Goal: Task Accomplishment & Management: Manage account settings

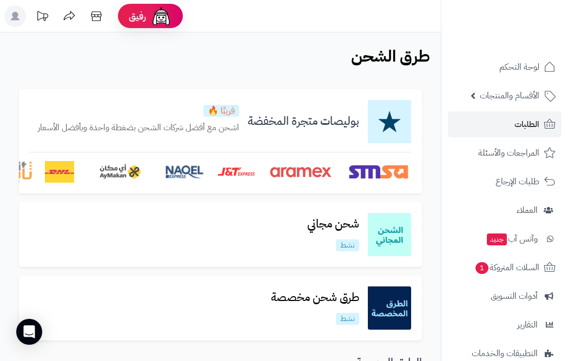
click at [537, 126] on span "الطلبات" at bounding box center [526, 124] width 25 height 15
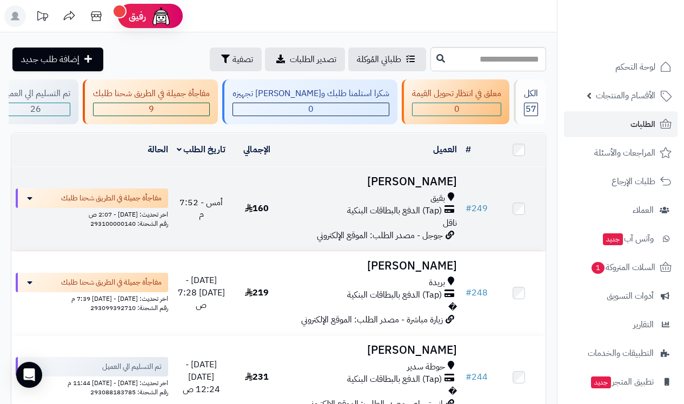
click at [192, 214] on span "أمس - 7:52 م" at bounding box center [201, 208] width 43 height 25
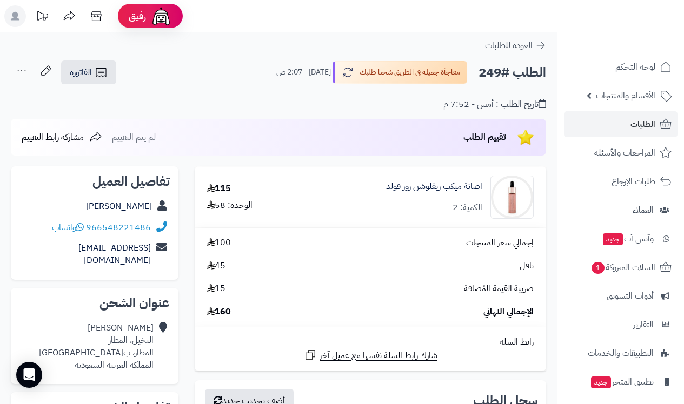
click at [512, 194] on img at bounding box center [512, 197] width 42 height 43
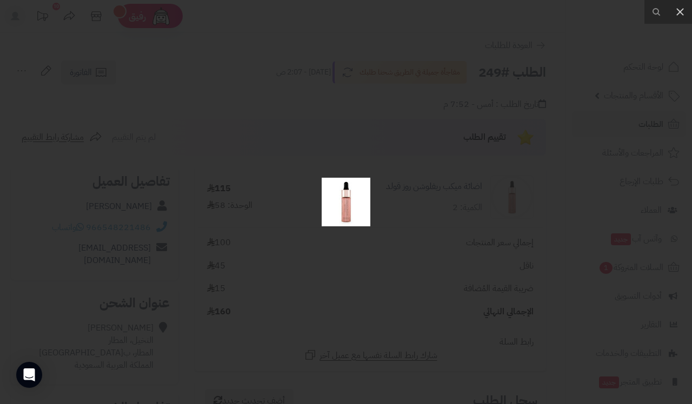
click at [449, 192] on div at bounding box center [346, 202] width 692 height 404
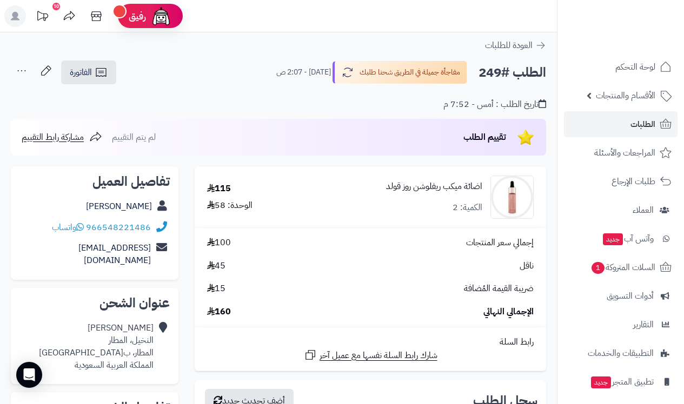
click at [442, 187] on link "اضائة ميكب ريفلوشن روز قولد" at bounding box center [434, 187] width 96 height 12
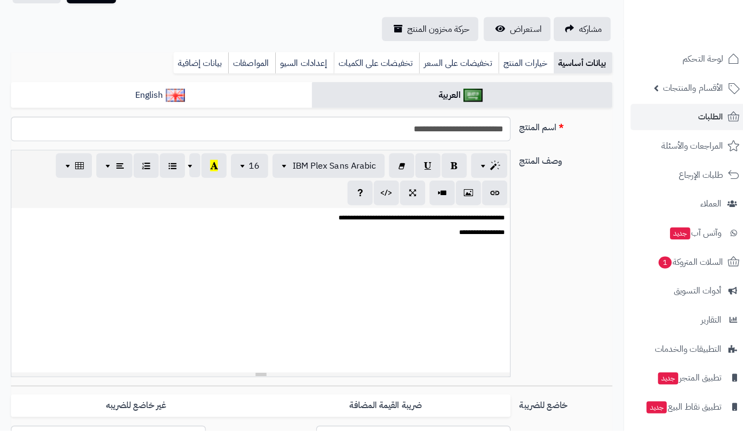
scroll to position [274, 0]
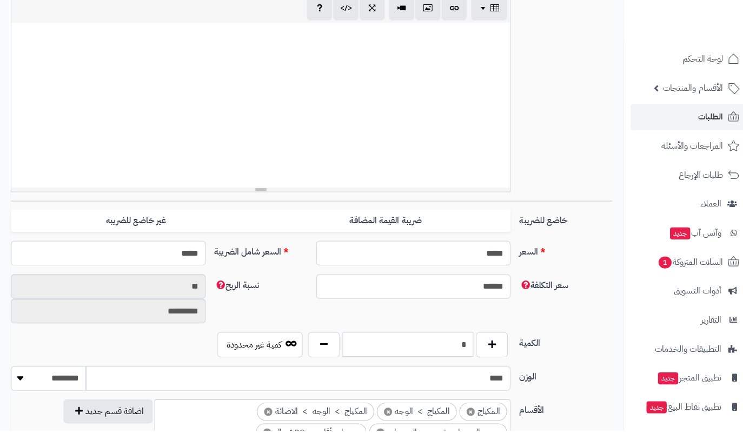
click at [364, 337] on input "*" at bounding box center [402, 349] width 129 height 24
click at [366, 338] on input "*" at bounding box center [402, 349] width 129 height 24
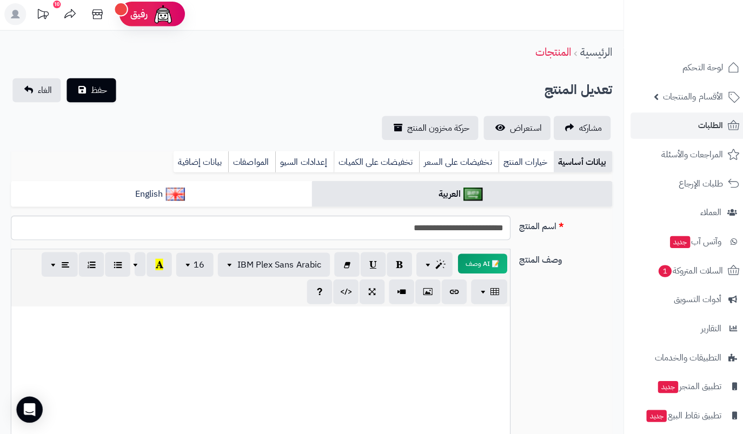
scroll to position [0, 0]
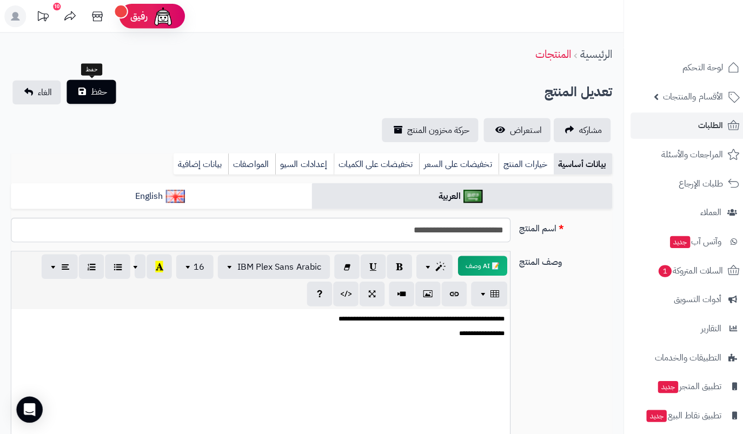
type input "*"
click at [99, 96] on span "حفظ" at bounding box center [98, 90] width 16 height 13
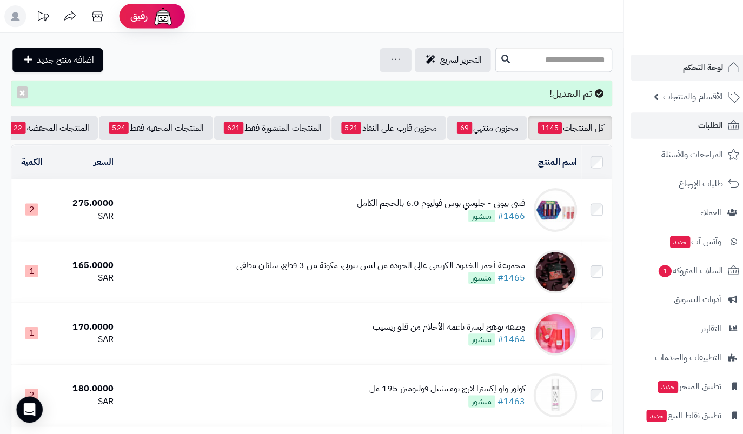
click at [700, 64] on span "لوحة التحكم" at bounding box center [694, 66] width 39 height 15
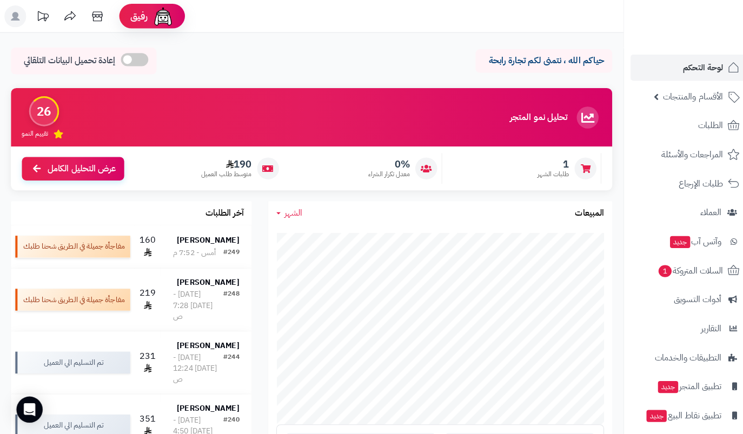
click at [675, 64] on span "لوحة التحكم" at bounding box center [694, 66] width 39 height 15
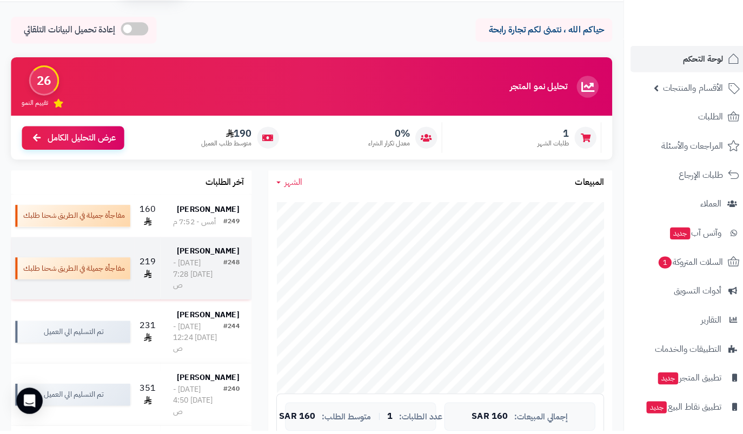
scroll to position [70, 0]
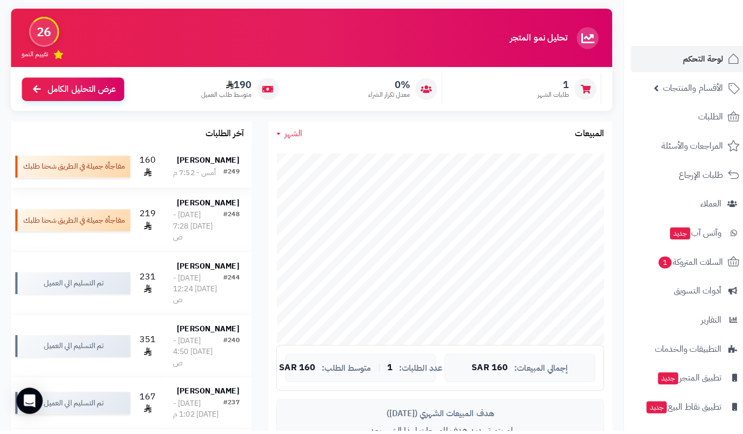
click at [225, 162] on strong "[PERSON_NAME]" at bounding box center [206, 167] width 62 height 11
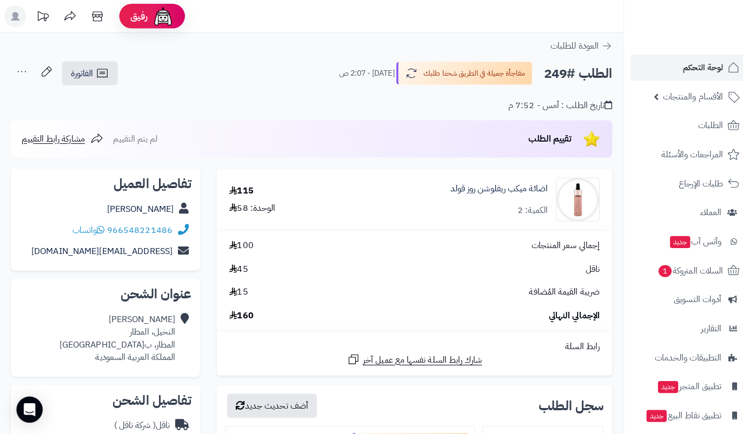
scroll to position [563, 0]
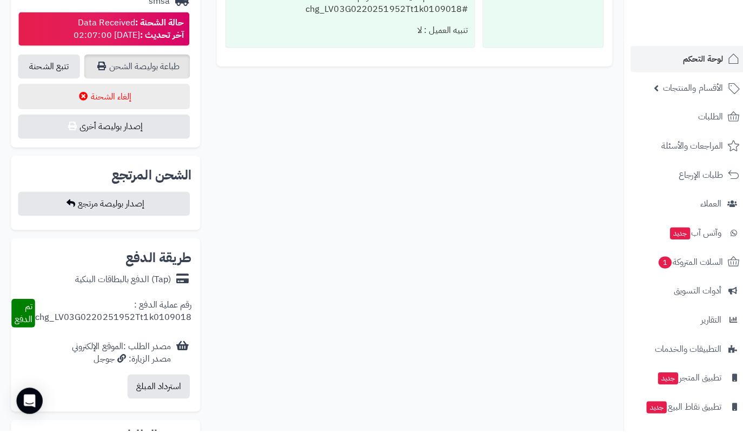
click at [157, 63] on link "طباعة بوليصة الشحن" at bounding box center [135, 75] width 104 height 24
